Goal: Task Accomplishment & Management: Complete application form

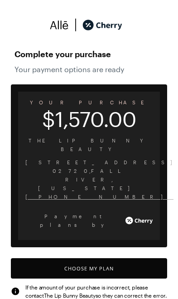
scroll to position [7, 0]
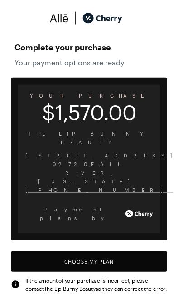
click at [85, 251] on button "Choose My Plan" at bounding box center [89, 261] width 157 height 20
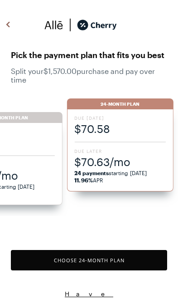
click at [123, 157] on span "$70.63/mo" at bounding box center [120, 161] width 92 height 15
click at [124, 147] on div "Due [DATE] $70.58 Due Later $70.63/mo 24 payments starting [DATE] 11.96% APR" at bounding box center [120, 150] width 107 height 82
click at [98, 262] on button "Choose 24 -Month Plan" at bounding box center [89, 260] width 157 height 20
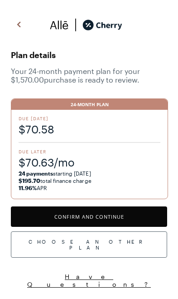
click at [101, 217] on button "Confirm and Continue" at bounding box center [89, 217] width 157 height 20
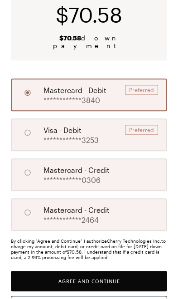
scroll to position [84, 0]
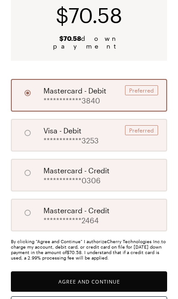
click at [99, 273] on button "Agree and Continue" at bounding box center [89, 281] width 157 height 20
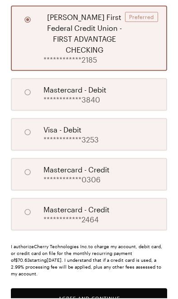
scroll to position [208, 0]
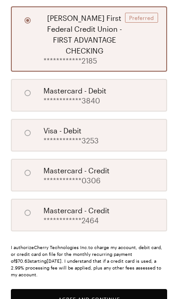
click at [110, 289] on button "Agree and Continue" at bounding box center [89, 299] width 157 height 20
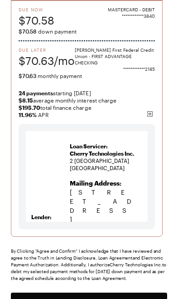
scroll to position [115, 0]
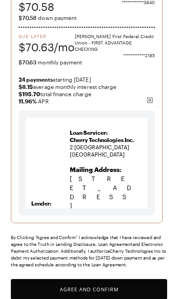
click at [89, 286] on button "Agree and Confirm" at bounding box center [89, 289] width 157 height 20
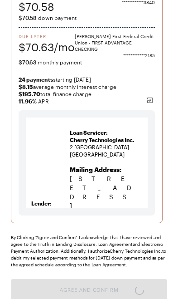
scroll to position [6, 0]
